Goal: Task Accomplishment & Management: Manage account settings

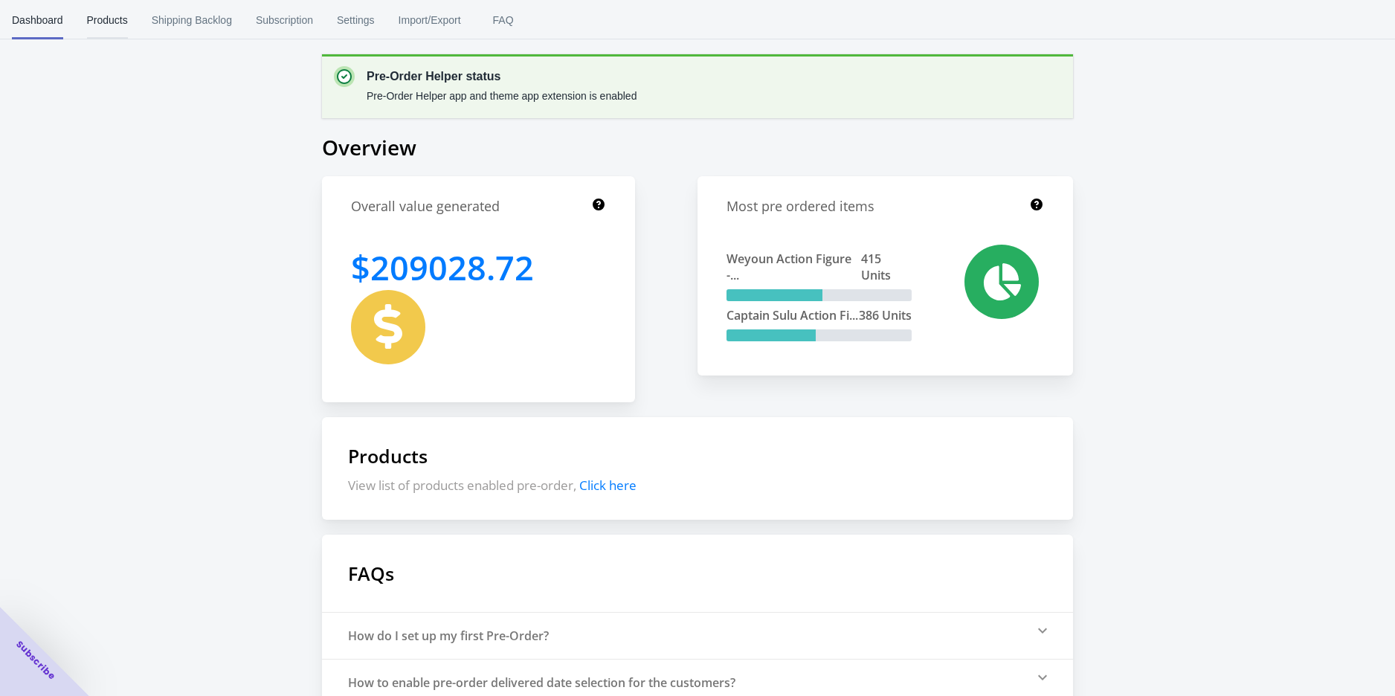
click at [132, 28] on button "Products" at bounding box center [107, 20] width 65 height 39
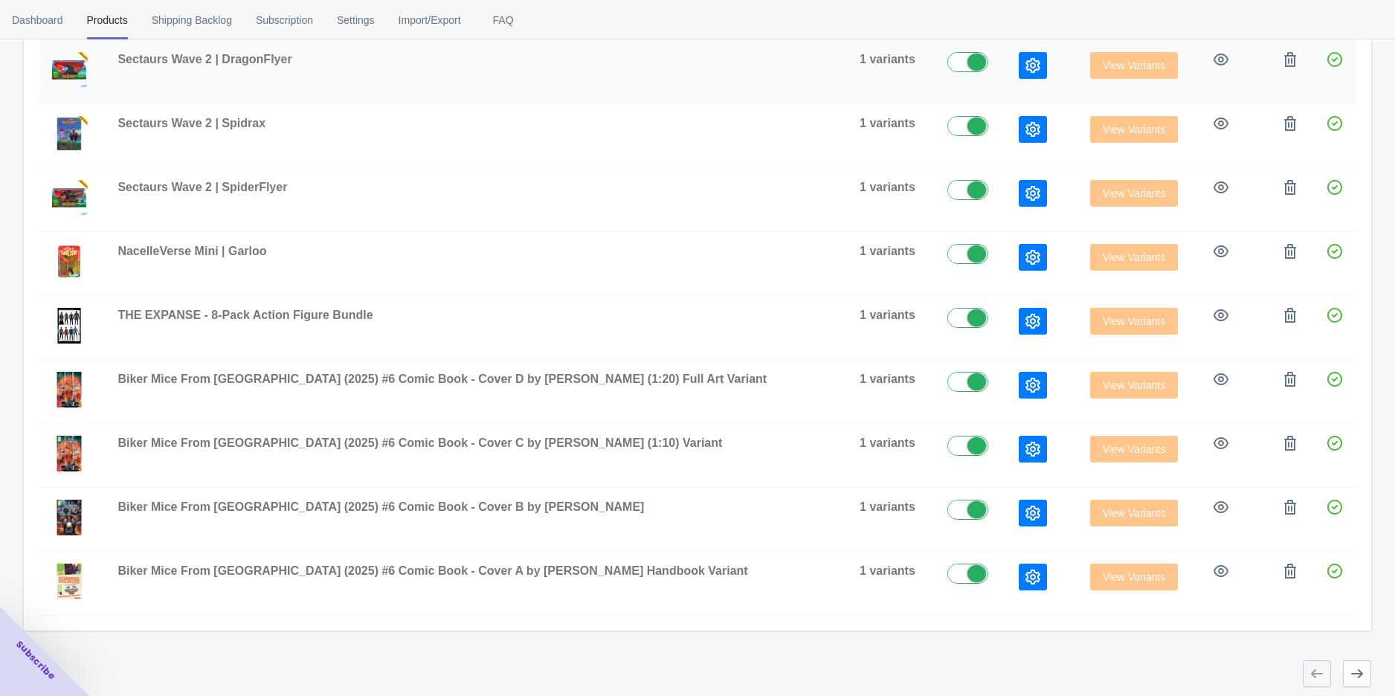
scroll to position [314, 0]
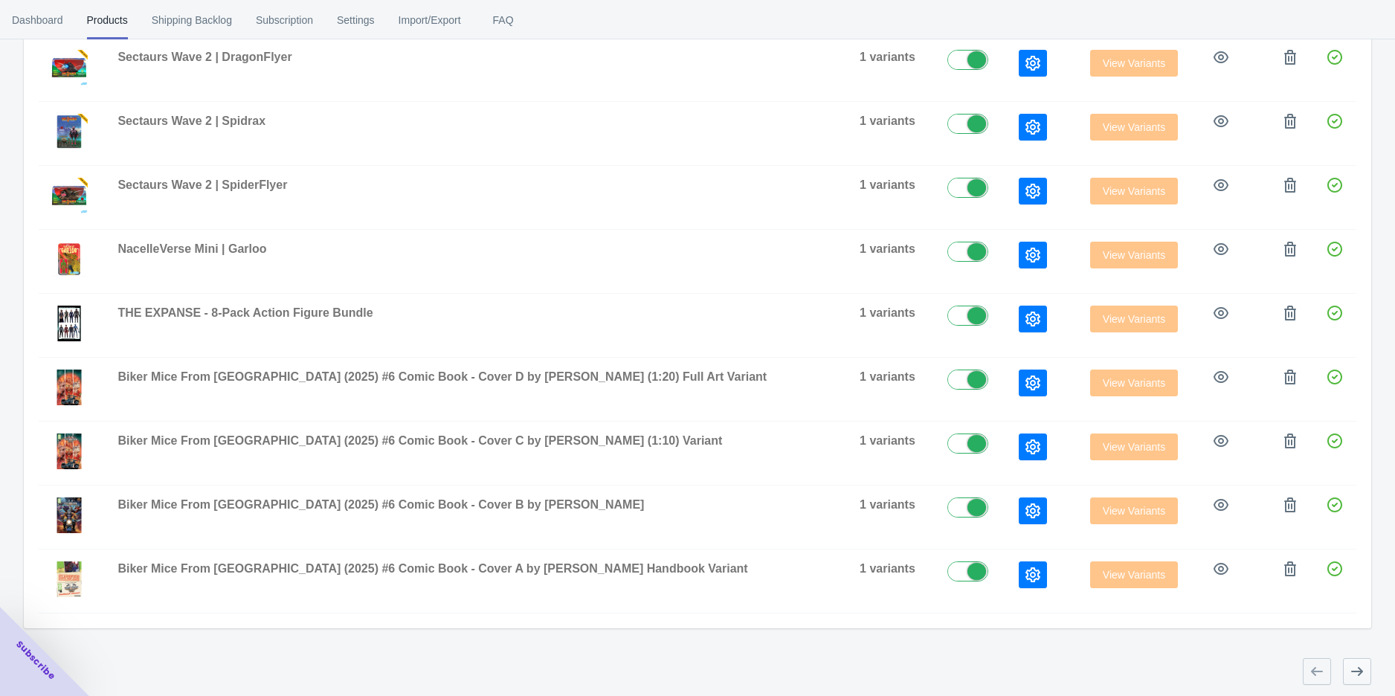
click at [1346, 672] on button "button" at bounding box center [1357, 671] width 28 height 27
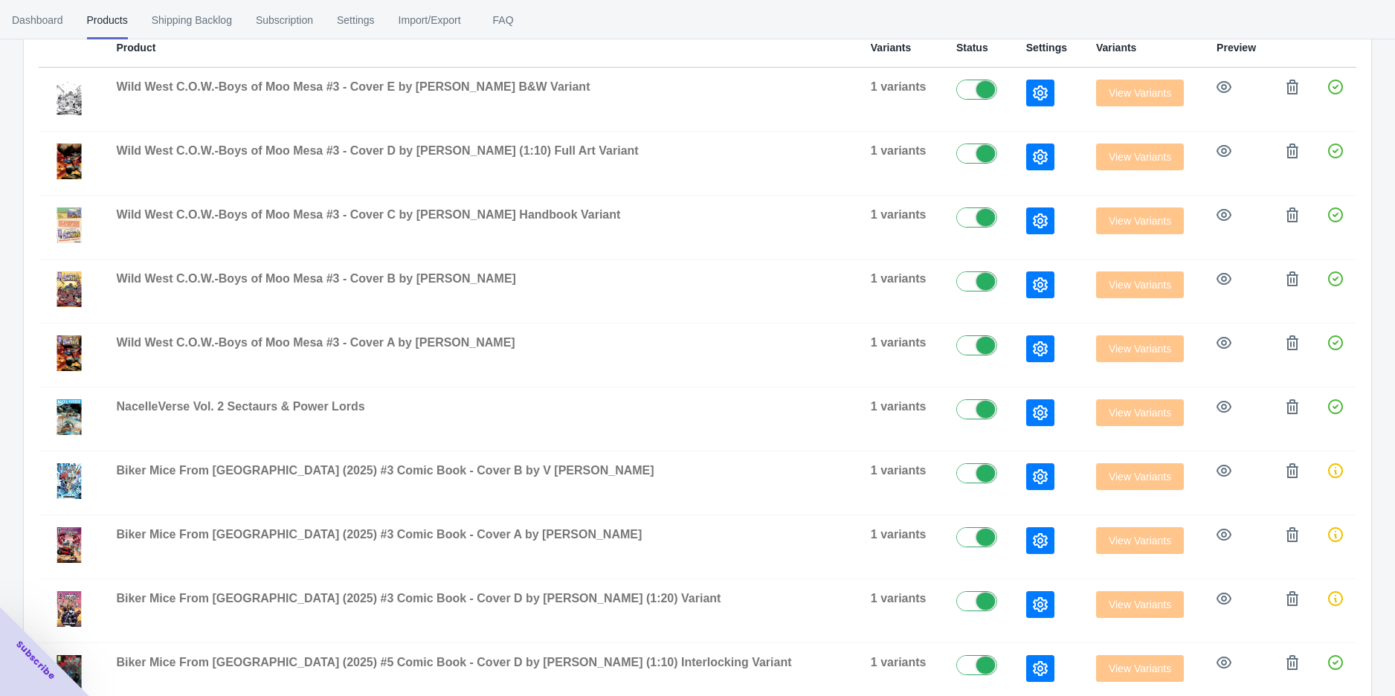
scroll to position [407, 0]
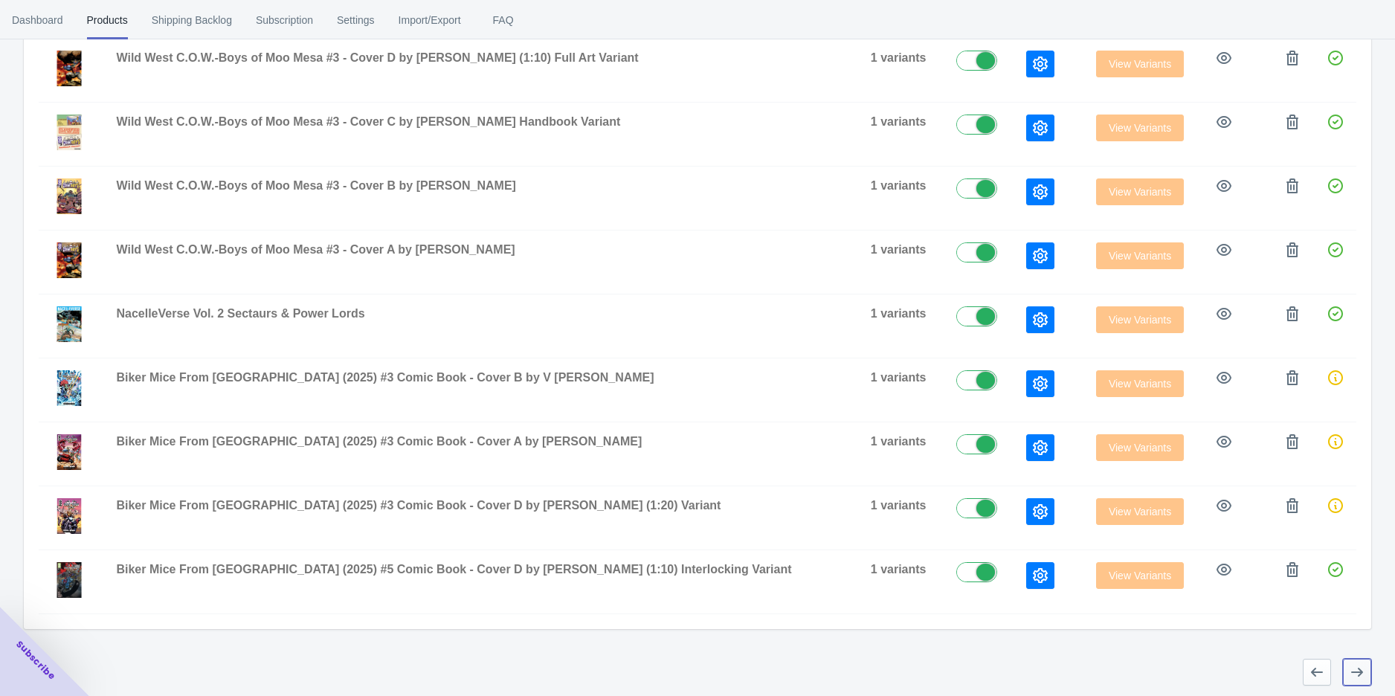
click at [1346, 672] on button "button" at bounding box center [1357, 672] width 28 height 27
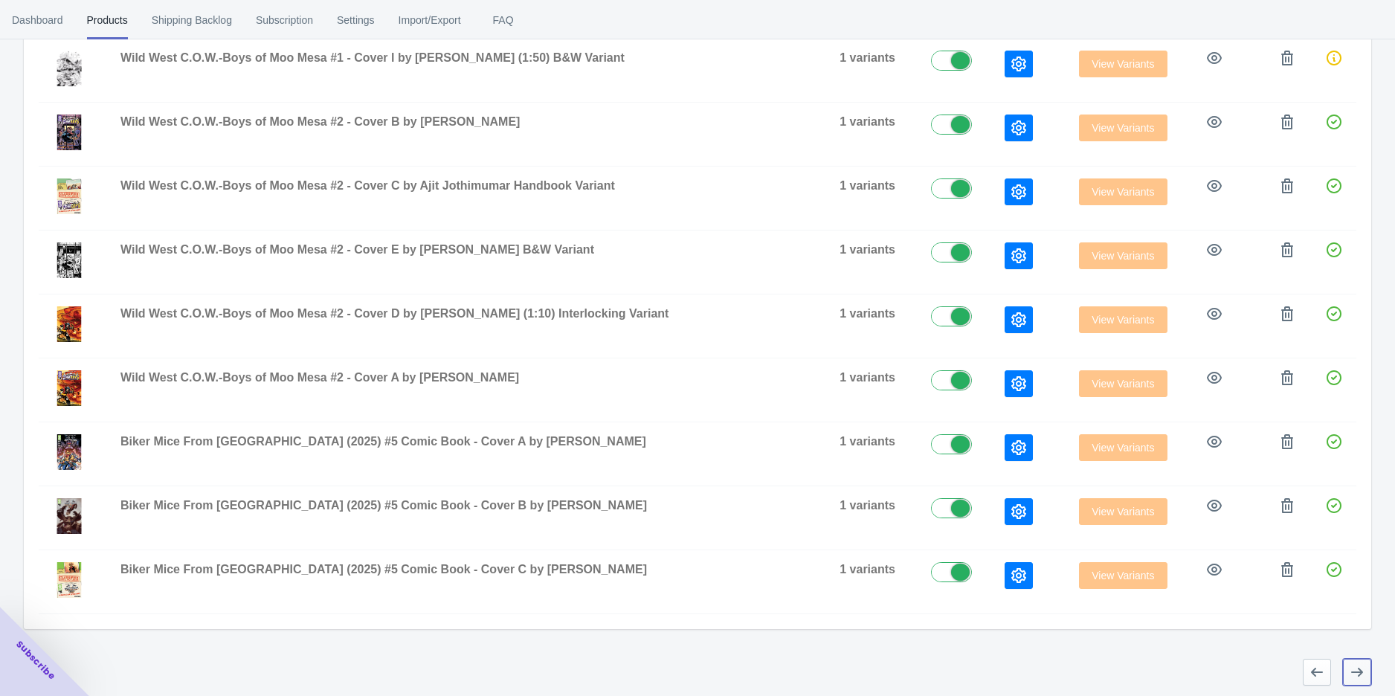
click at [1346, 672] on button "button" at bounding box center [1357, 672] width 28 height 27
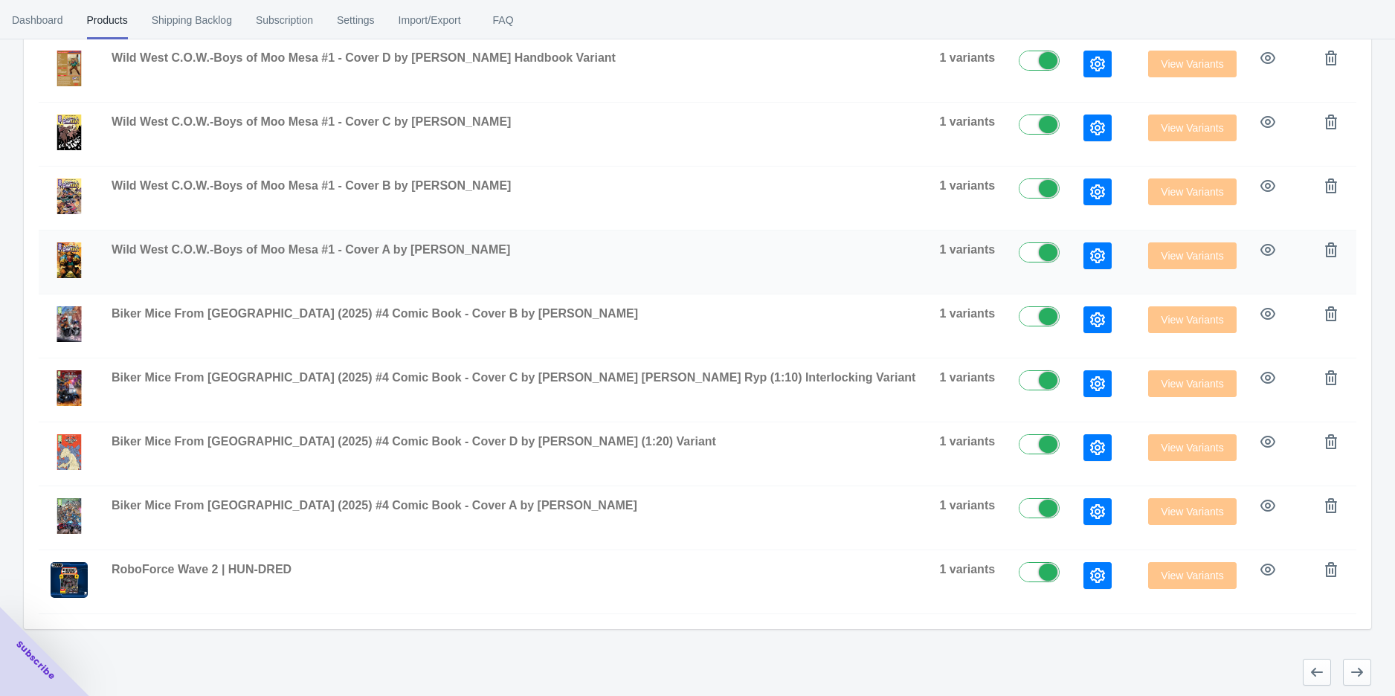
click at [1019, 252] on label at bounding box center [1043, 251] width 48 height 18
checkbox input "false"
click at [1019, 187] on label at bounding box center [1043, 187] width 48 height 18
checkbox input "false"
click at [1007, 110] on td at bounding box center [1039, 135] width 65 height 64
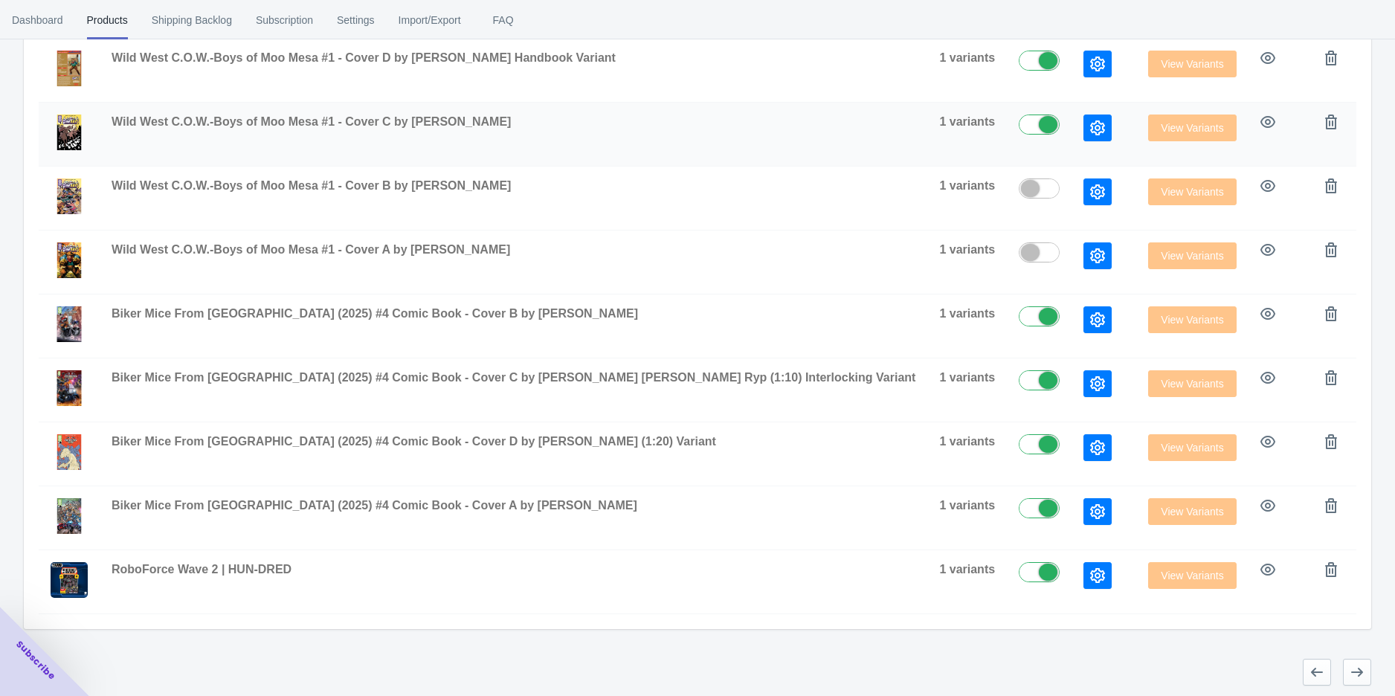
click at [1019, 126] on label at bounding box center [1043, 123] width 48 height 18
checkbox input "false"
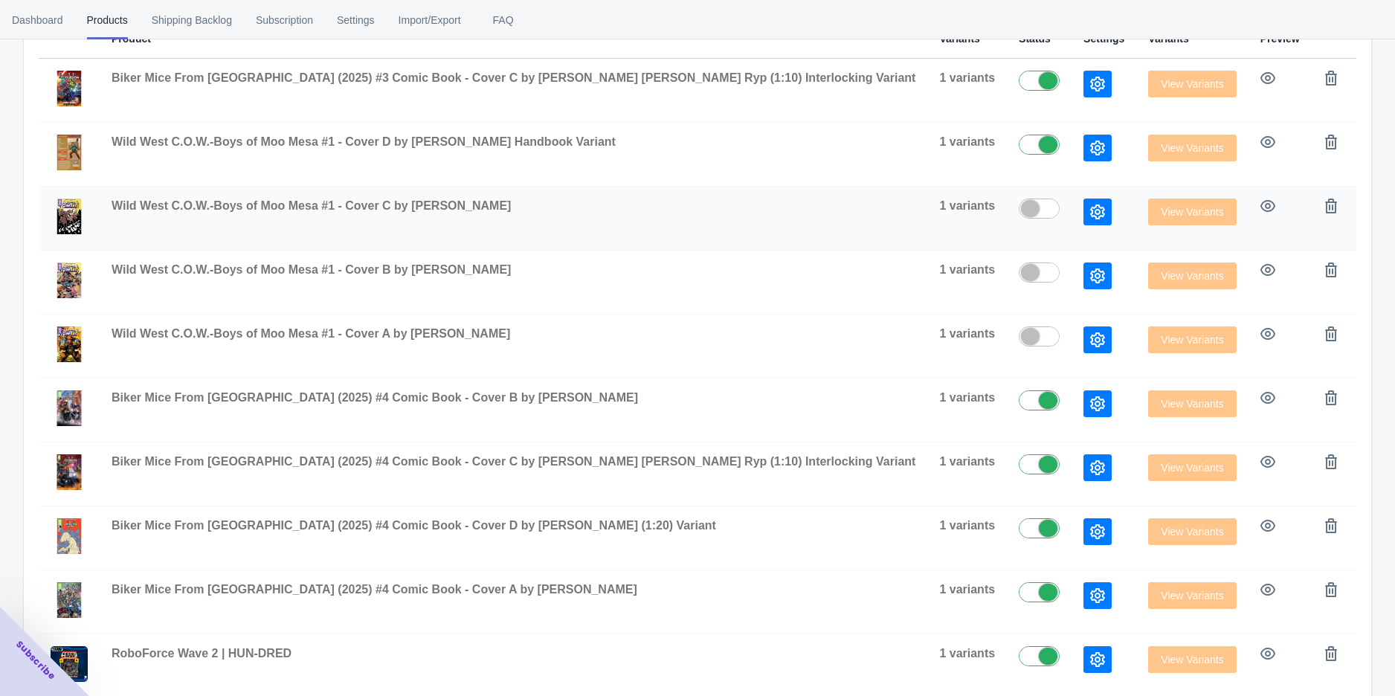
scroll to position [242, 0]
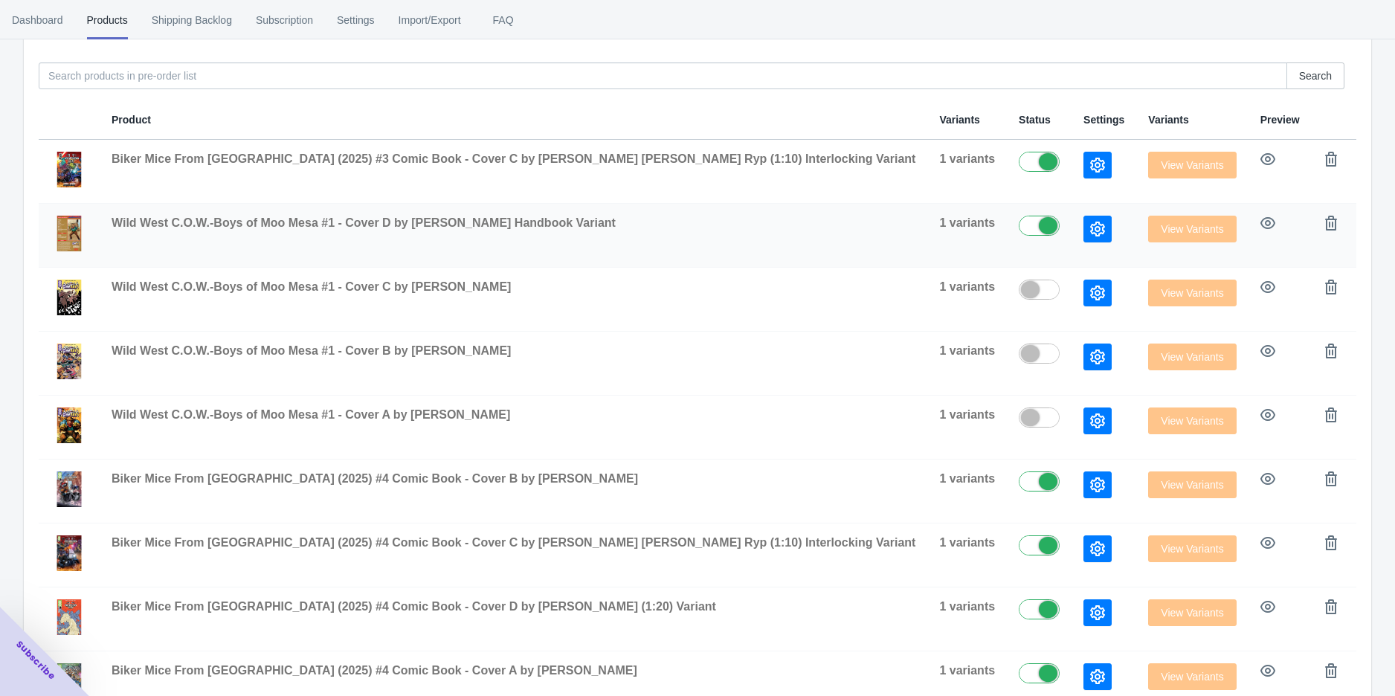
click at [1019, 228] on label at bounding box center [1043, 225] width 48 height 18
checkbox input "false"
click at [1019, 163] on label at bounding box center [1043, 161] width 48 height 18
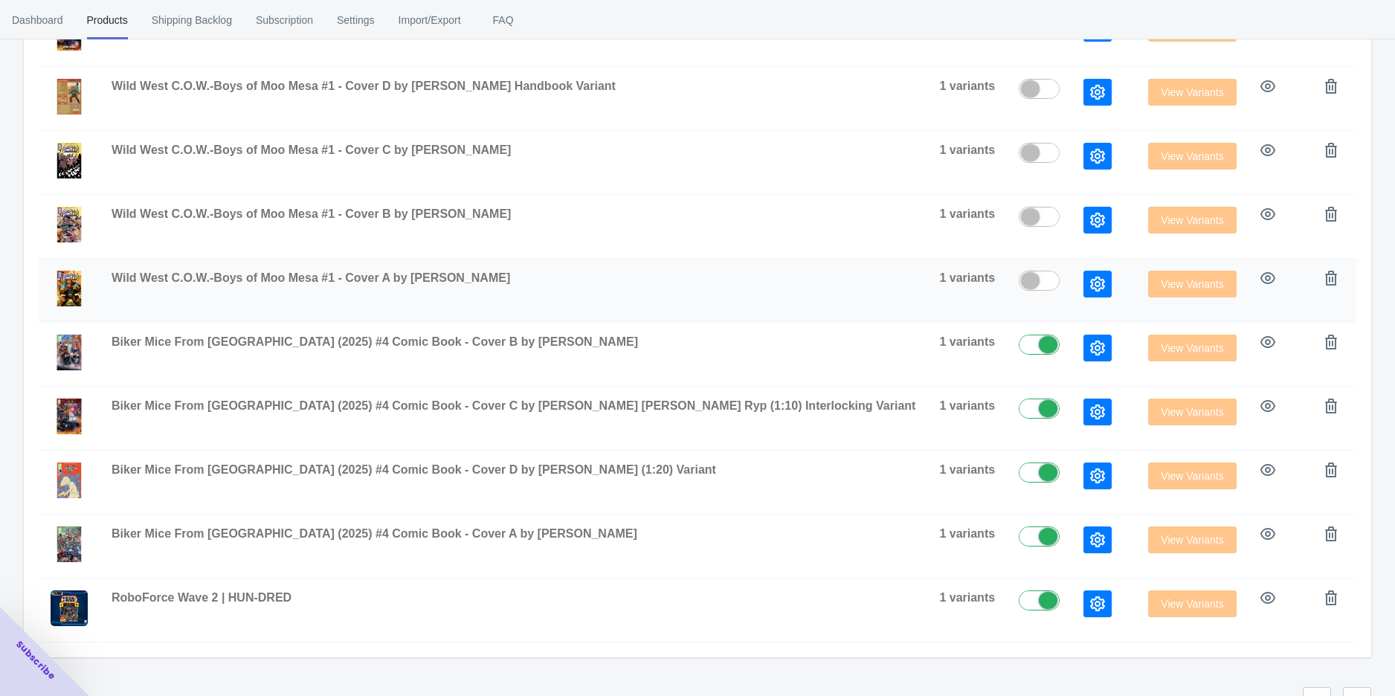
scroll to position [407, 0]
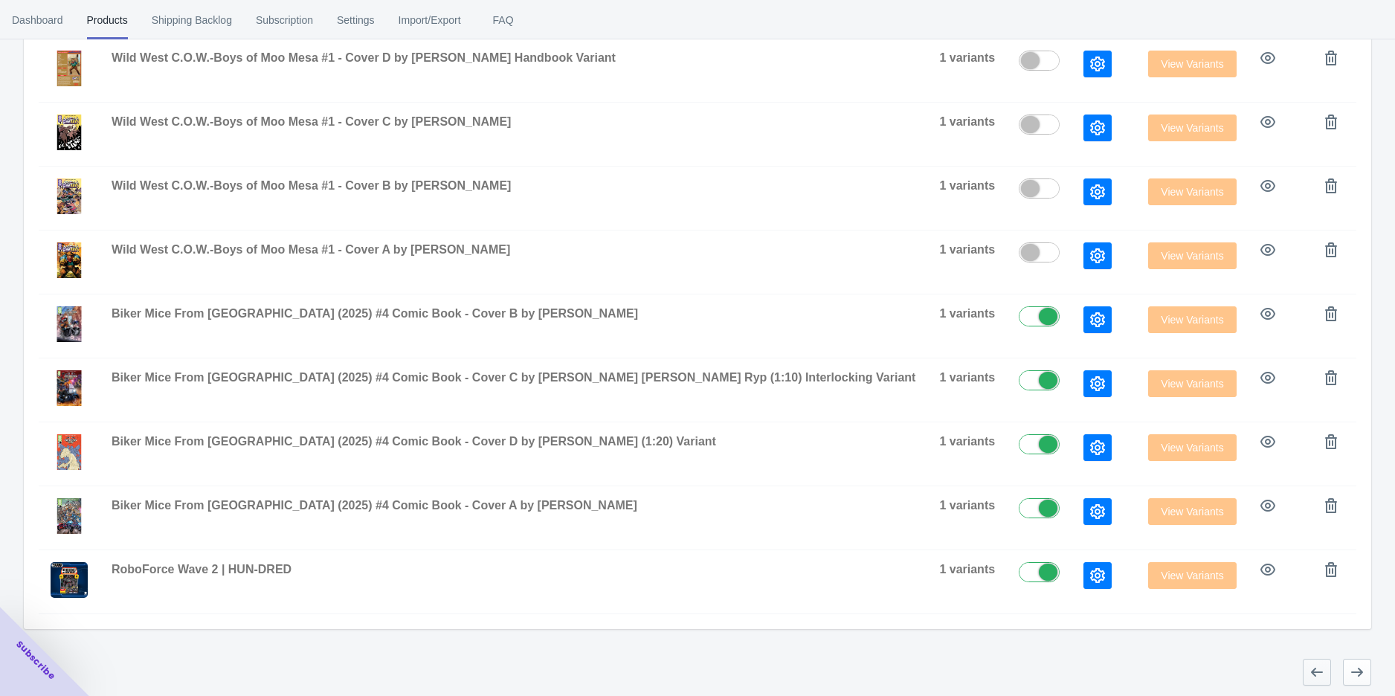
click at [1320, 668] on icon "button" at bounding box center [1317, 672] width 12 height 9
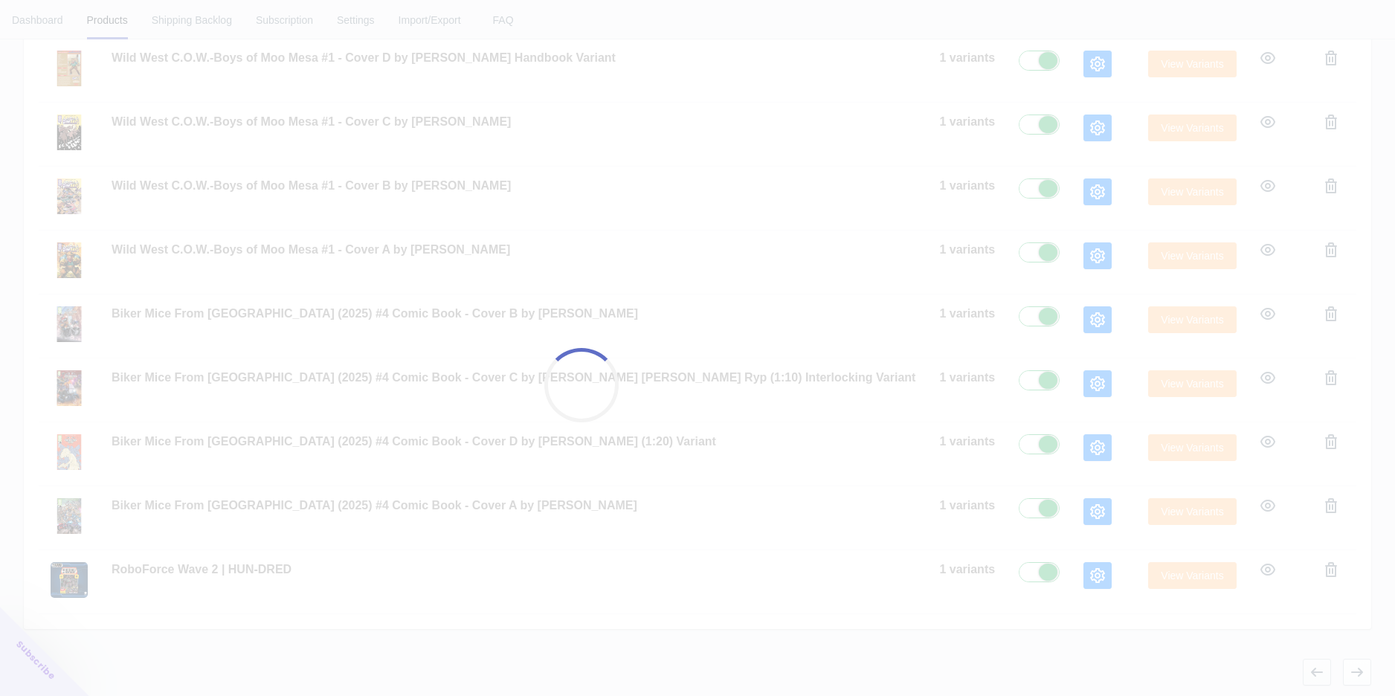
checkbox input "true"
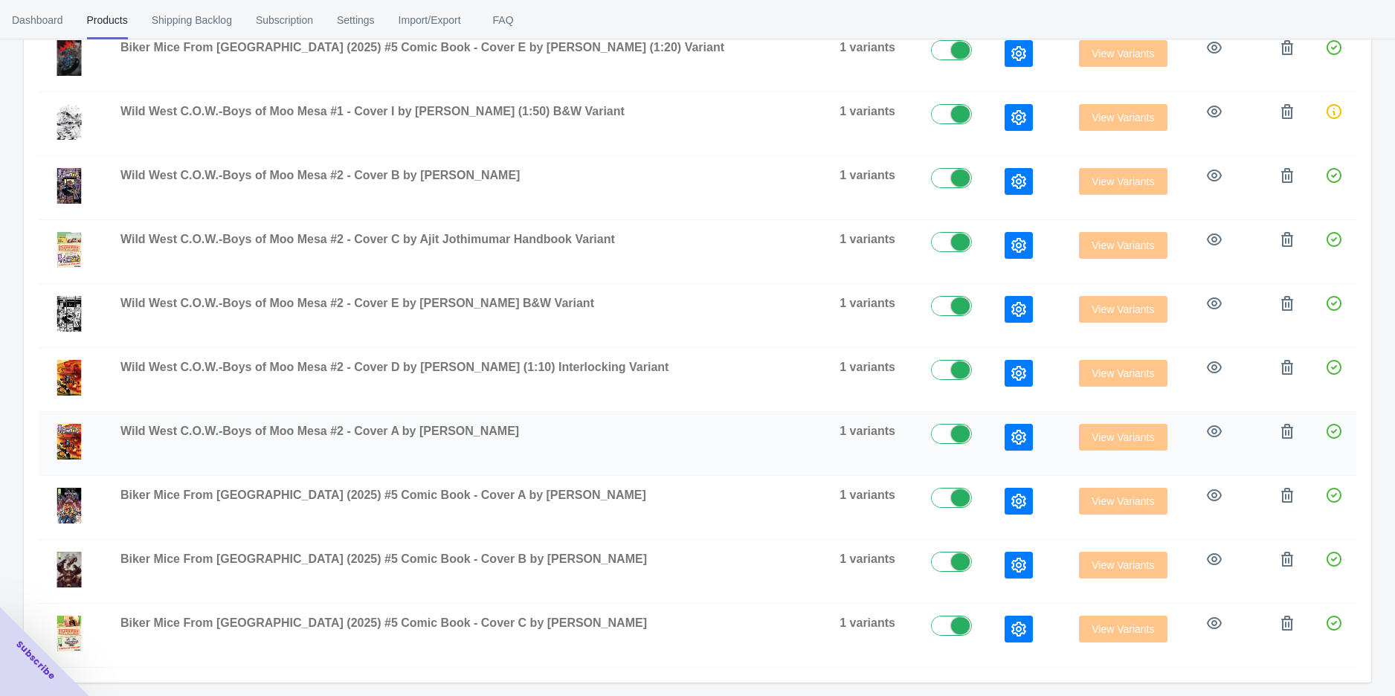
scroll to position [325, 0]
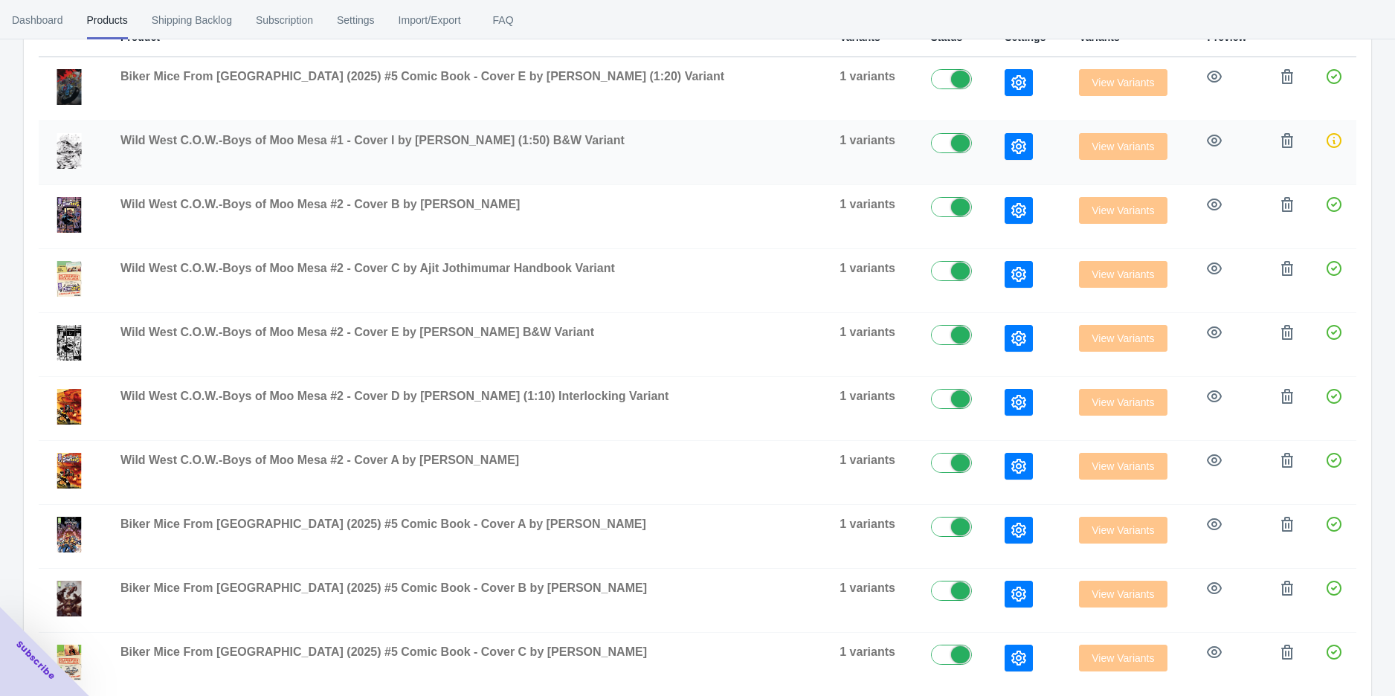
click at [931, 141] on label at bounding box center [956, 142] width 51 height 18
checkbox input "false"
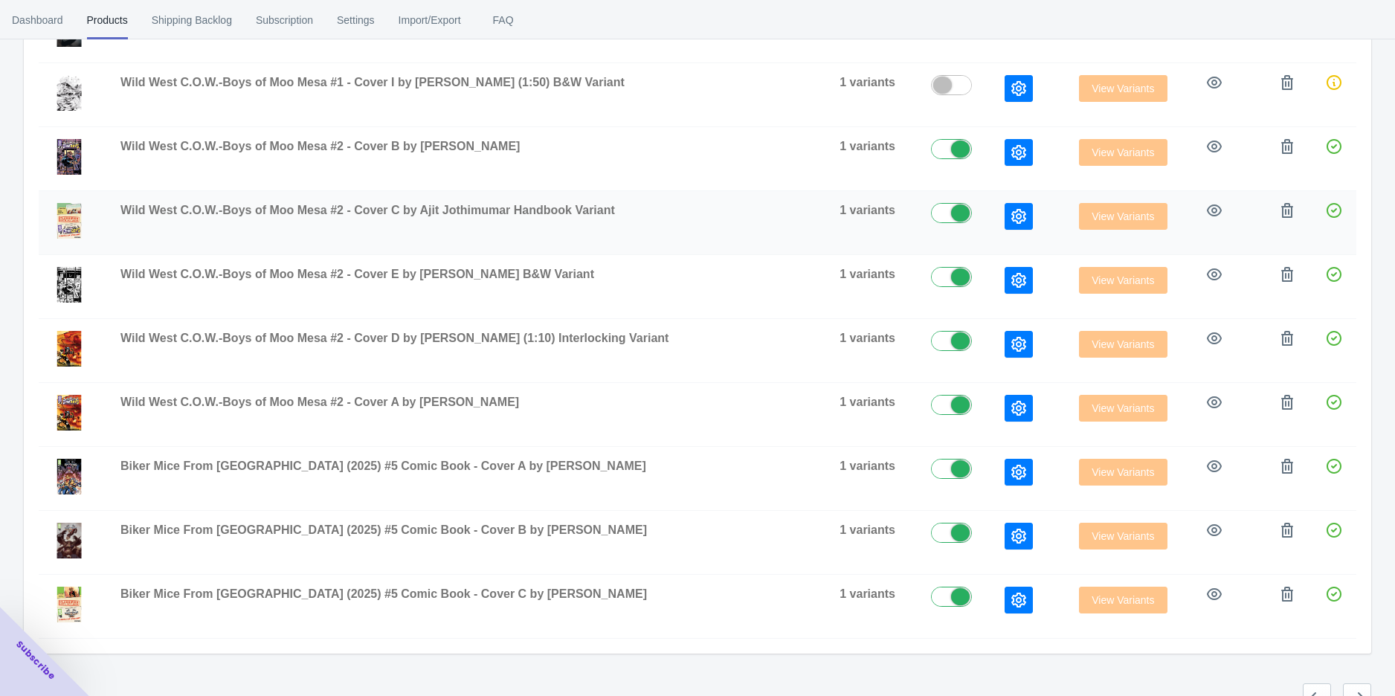
scroll to position [407, 0]
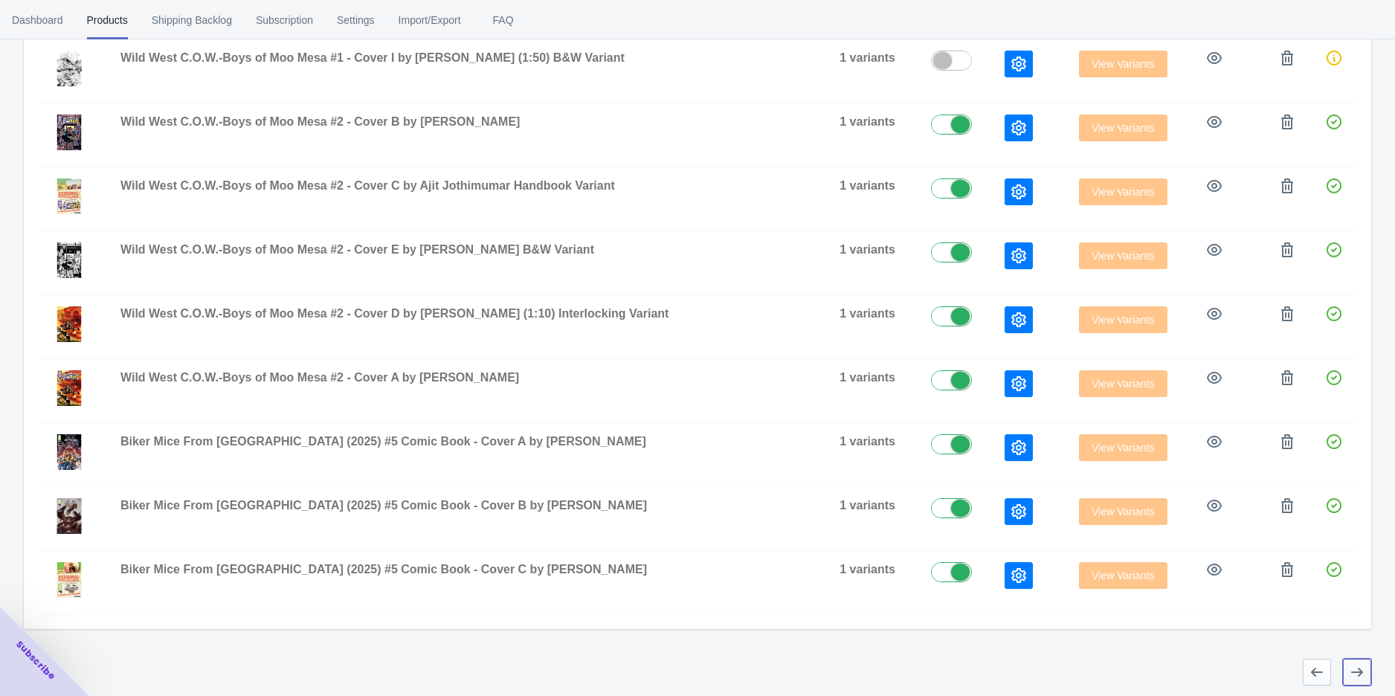
click at [1358, 669] on icon "button" at bounding box center [1356, 672] width 15 height 15
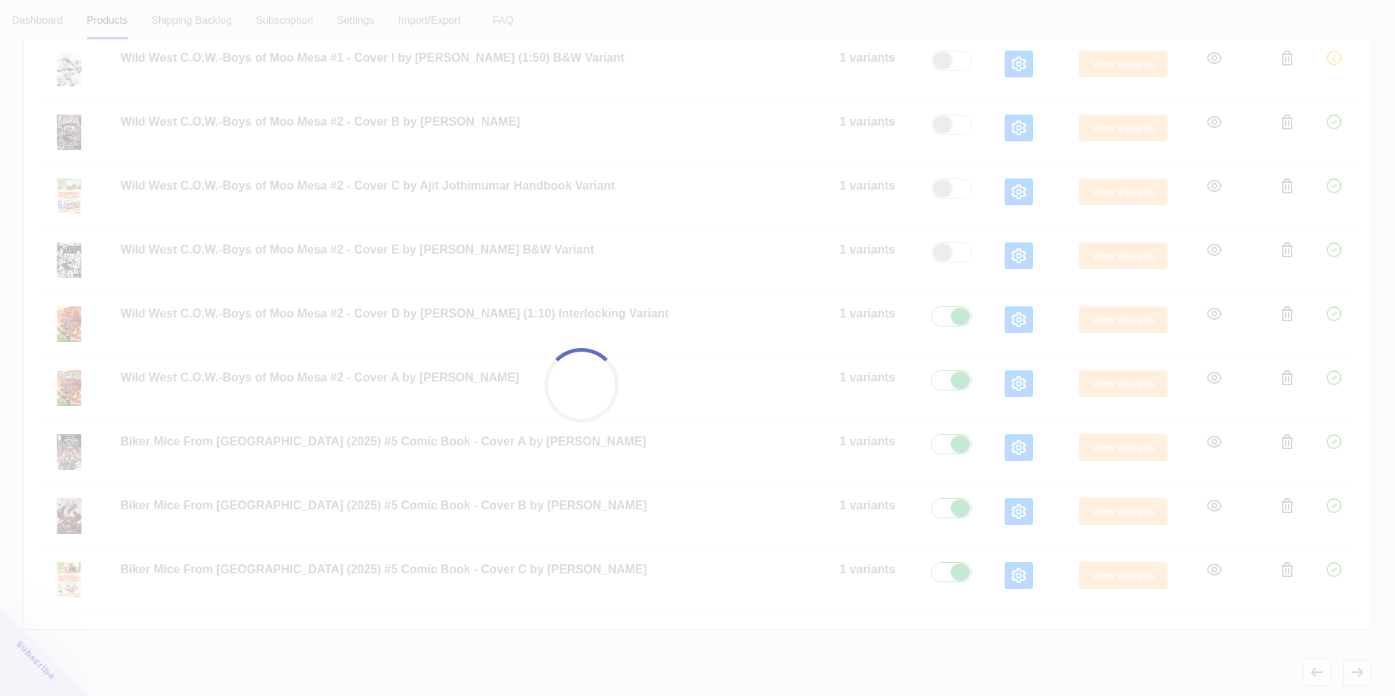
checkbox input "false"
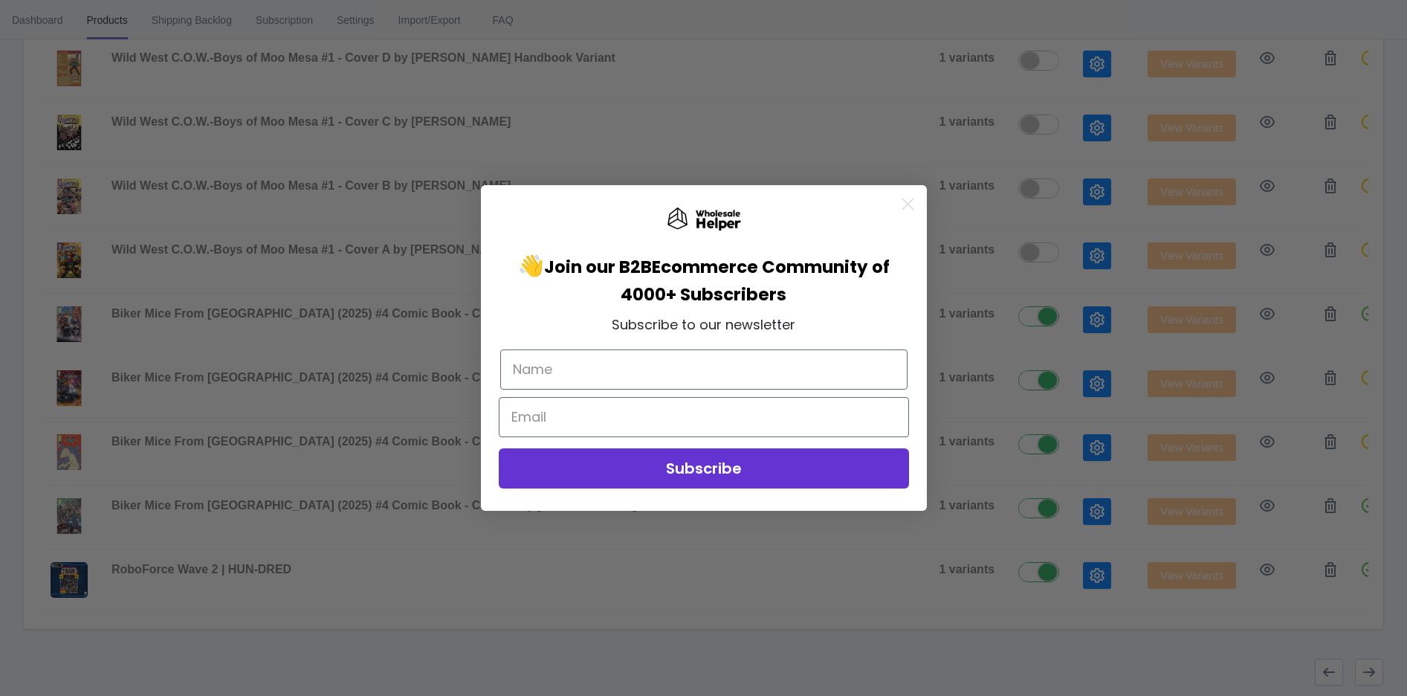
click at [1331, 673] on div "Close dialog 👋 Join our B2B Ecommerce Community of 4000+ Subscribers Subscribe …" at bounding box center [703, 348] width 1407 height 696
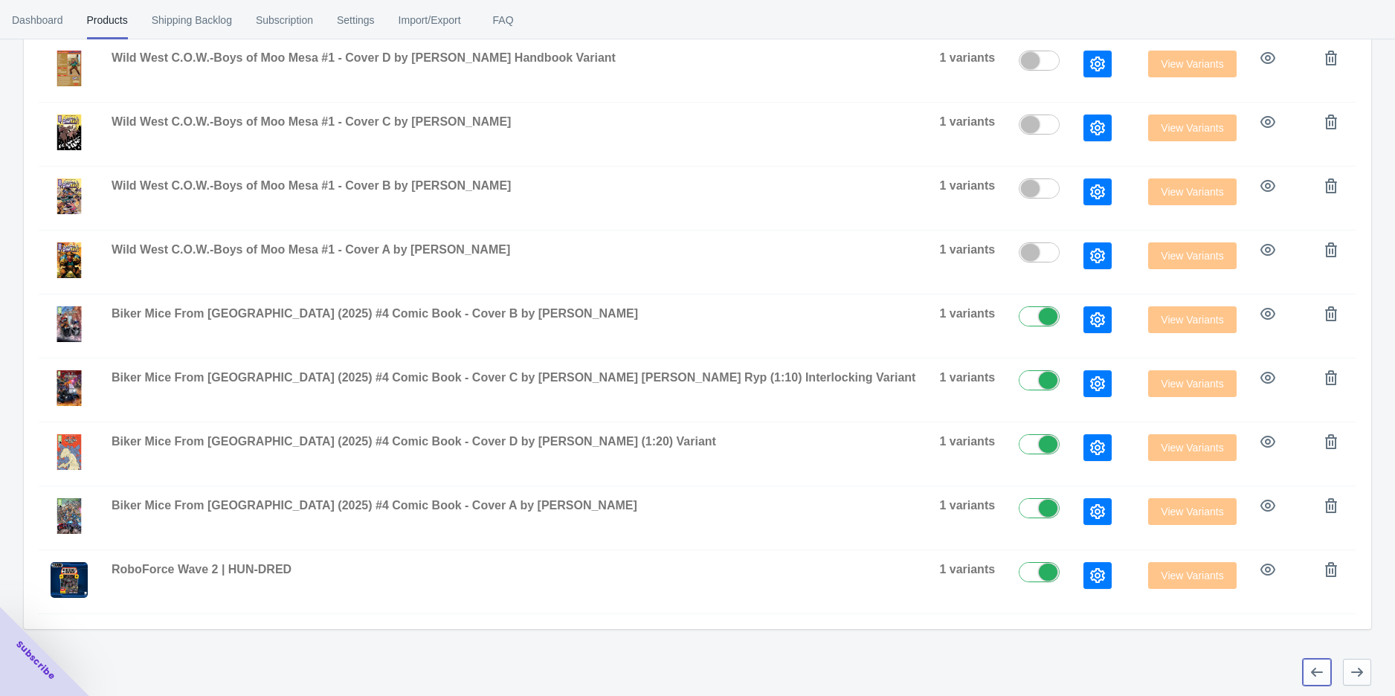
click at [1331, 673] on button "button" at bounding box center [1317, 672] width 28 height 27
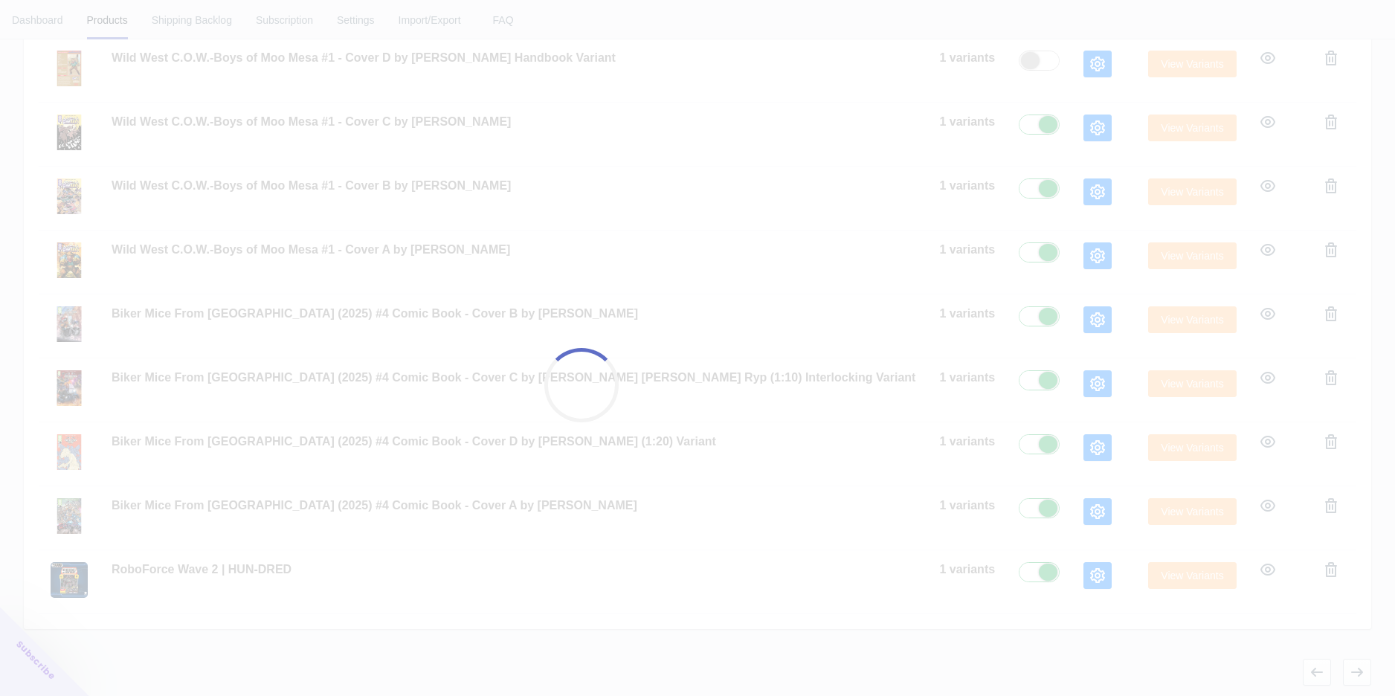
checkbox input "true"
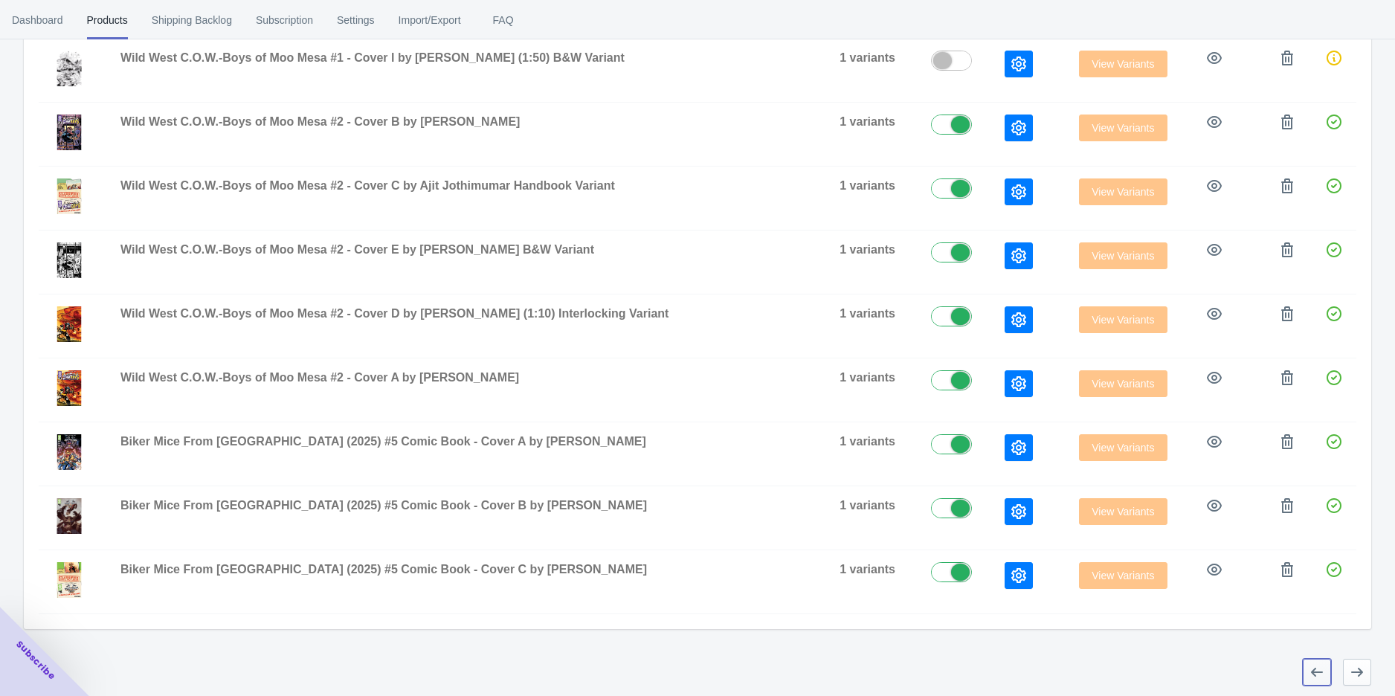
click at [1326, 674] on button "button" at bounding box center [1317, 672] width 28 height 27
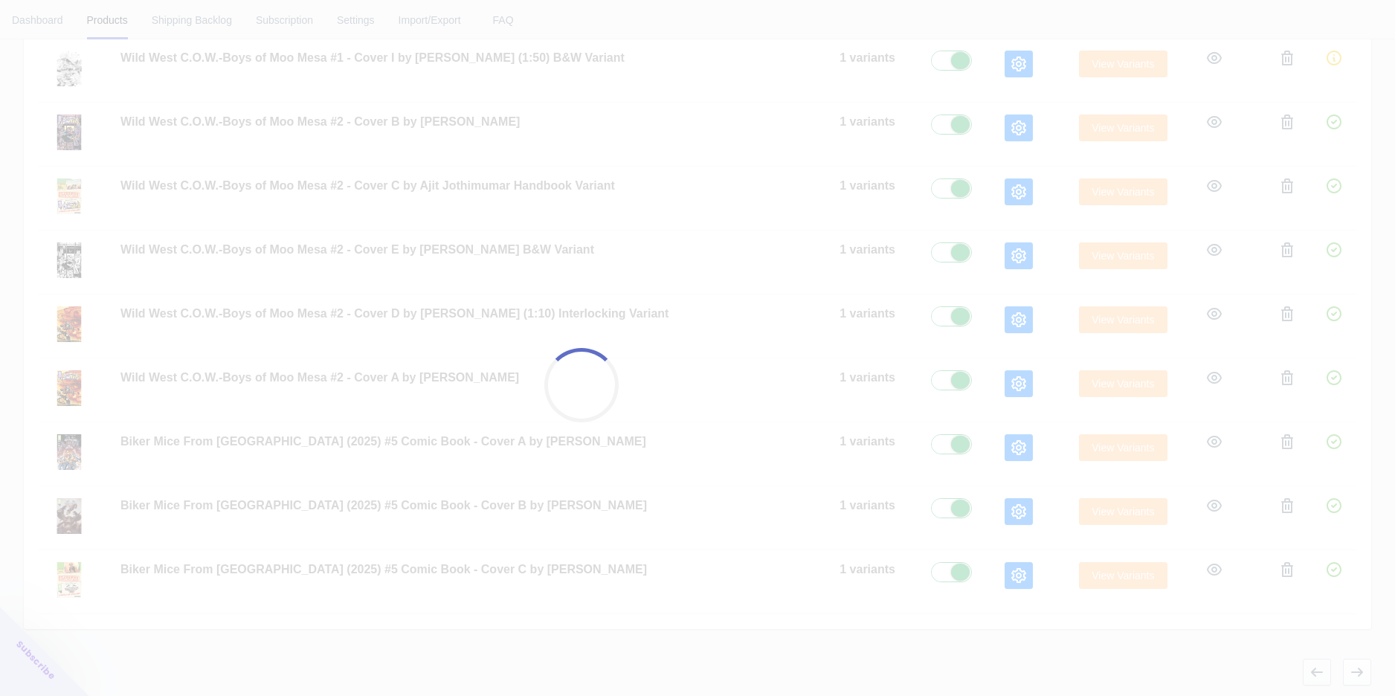
checkbox input "true"
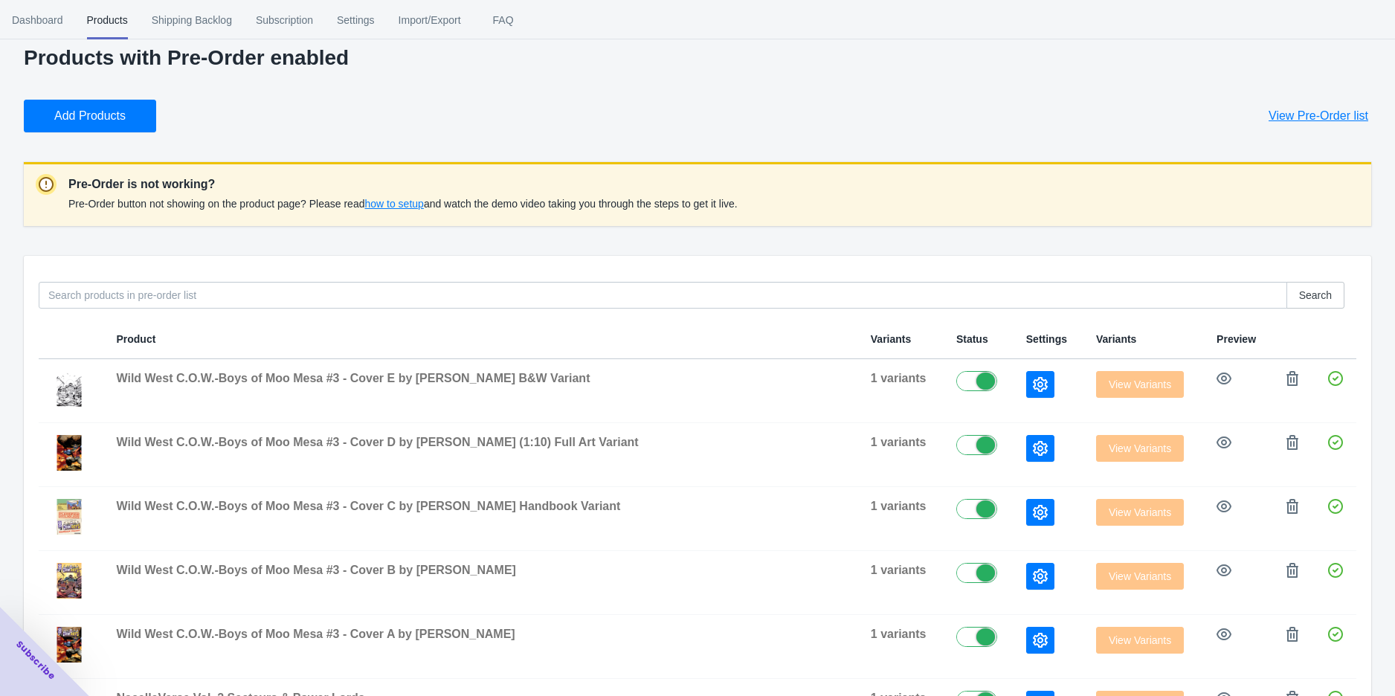
scroll to position [0, 0]
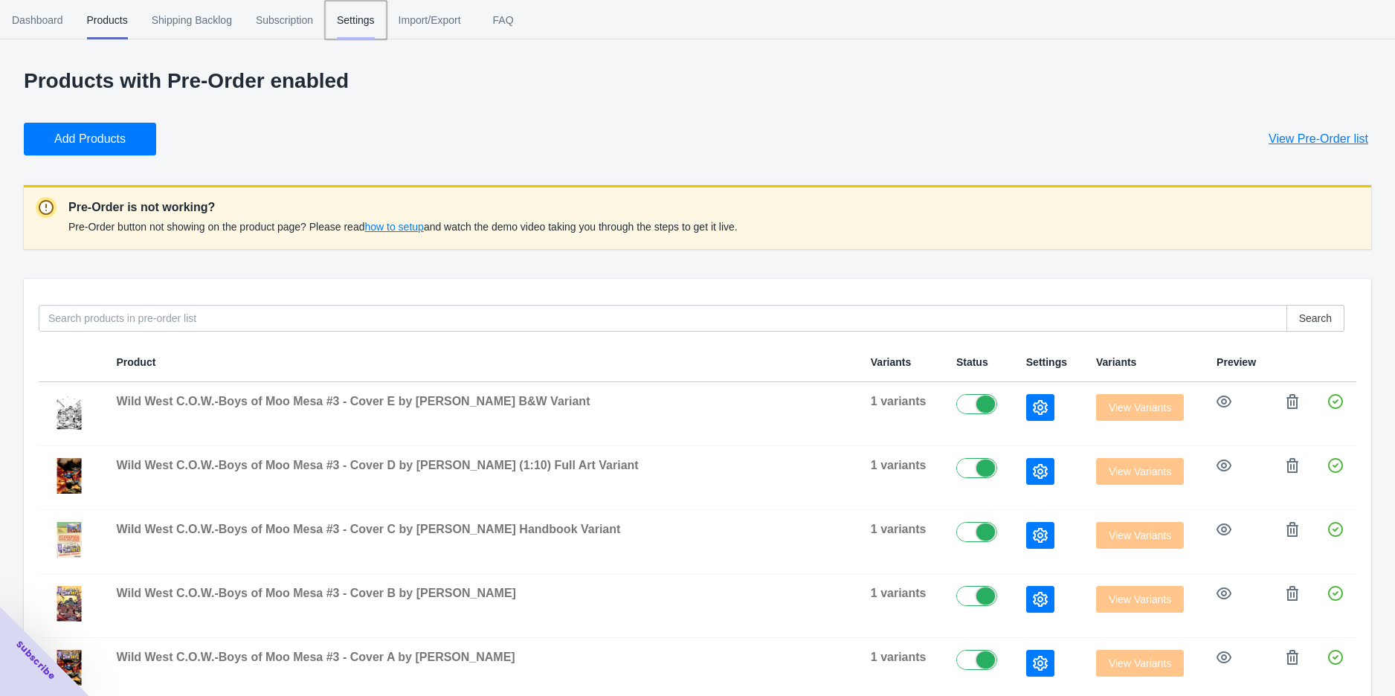
click at [355, 33] on span "Settings" at bounding box center [356, 20] width 38 height 39
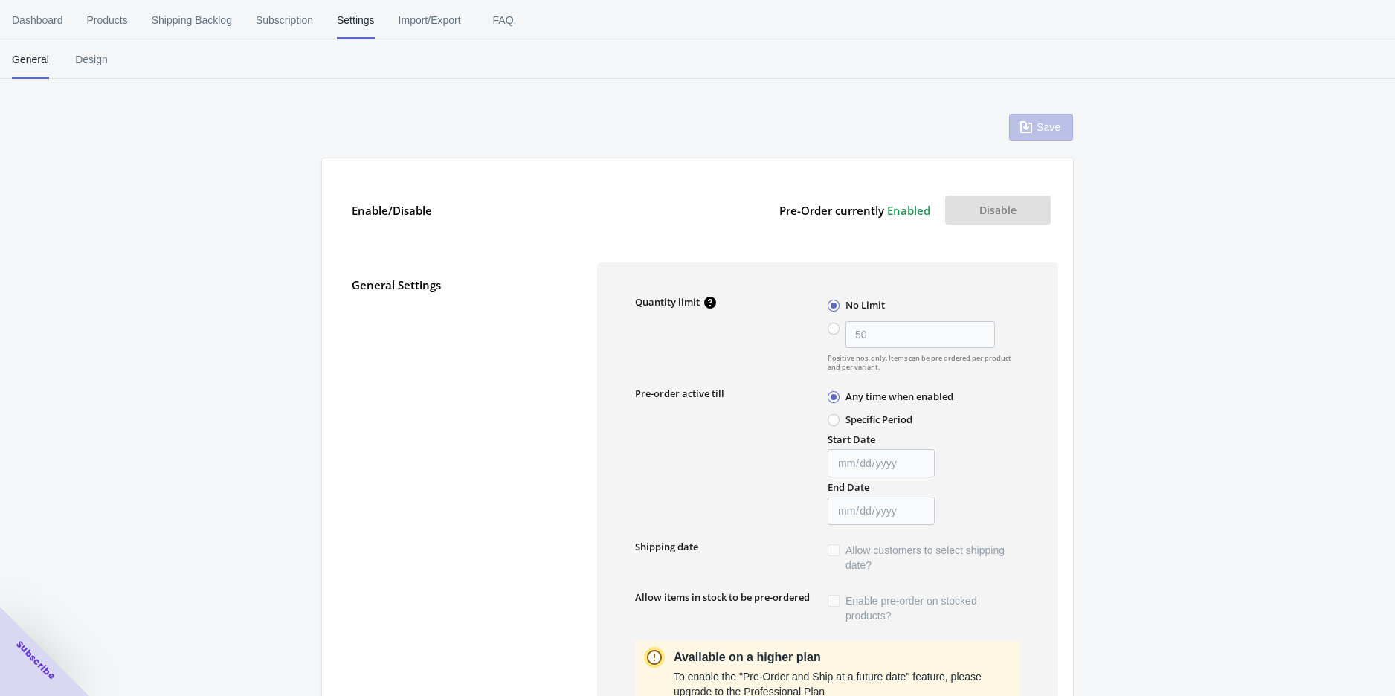
click at [729, 181] on div "Enable/Disable Pre-Order currently Enabled Disable" at bounding box center [697, 202] width 721 height 59
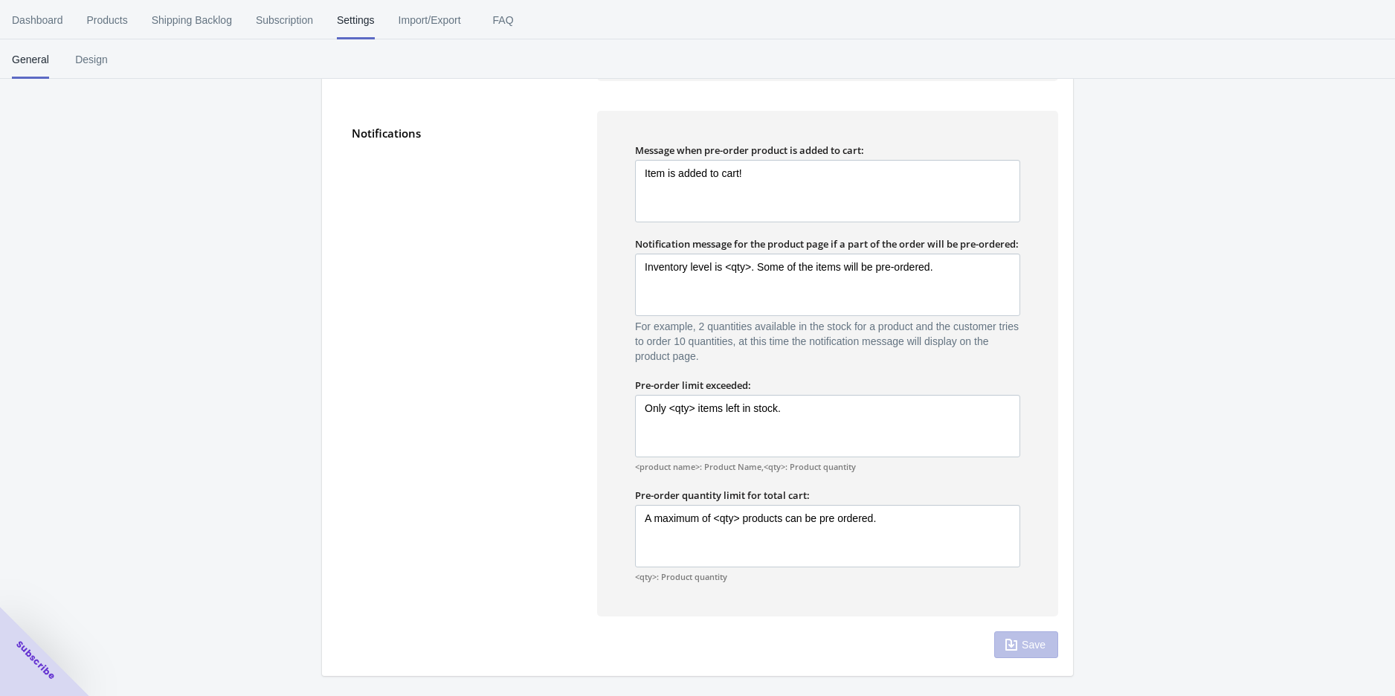
scroll to position [839, 0]
click at [489, 323] on div "Notifications" at bounding box center [467, 364] width 230 height 506
